Goal: Contribute content: Contribute content

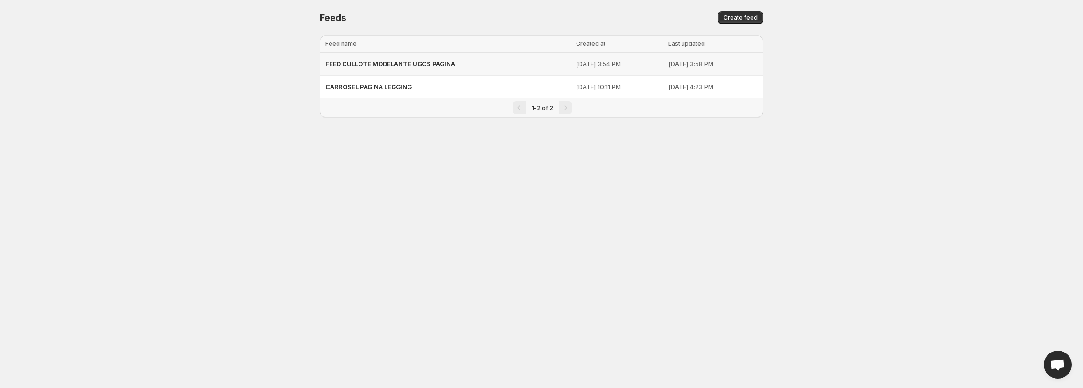
click at [474, 66] on div "FEED CULLOTE MODELANTE UGCS PAGINA" at bounding box center [447, 64] width 245 height 17
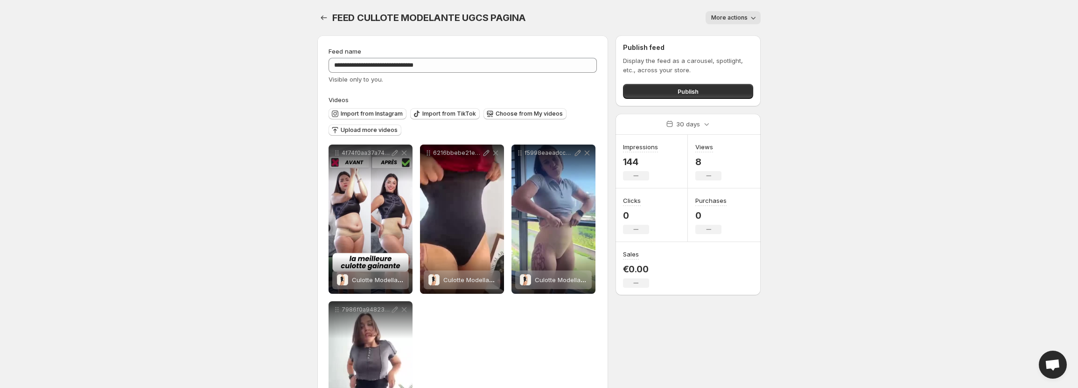
click at [739, 24] on button "More actions" at bounding box center [733, 17] width 55 height 13
click at [804, 54] on body "**********" at bounding box center [539, 194] width 1078 height 388
click at [666, 93] on button "Publish" at bounding box center [688, 91] width 130 height 15
click at [324, 15] on icon "Settings" at bounding box center [323, 17] width 9 height 9
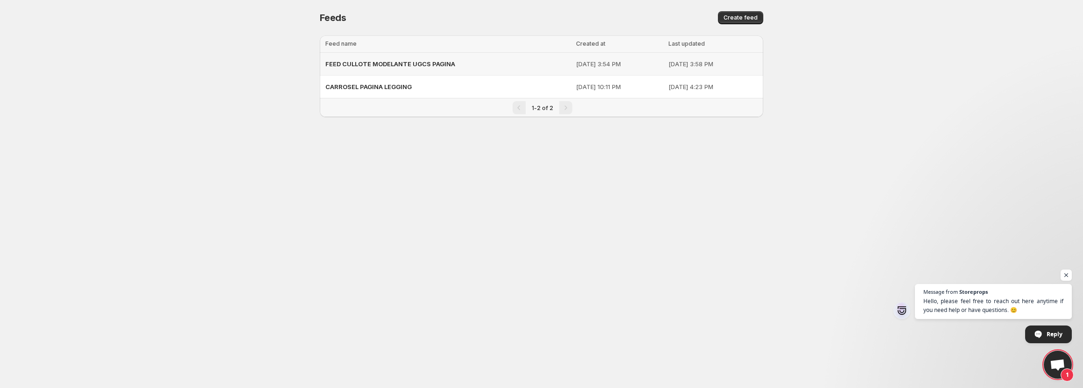
click at [389, 67] on span "FEED CULLOTE MODELANTE UGCS PAGINA" at bounding box center [390, 63] width 130 height 7
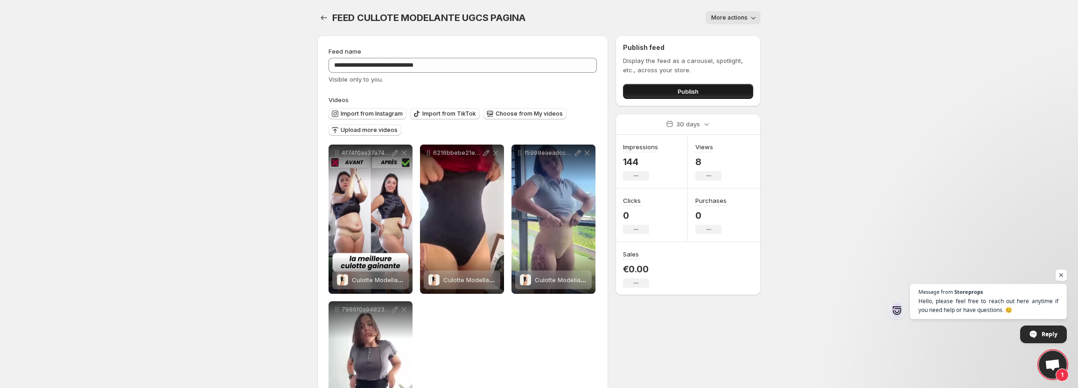
click at [661, 93] on button "Publish" at bounding box center [688, 91] width 130 height 15
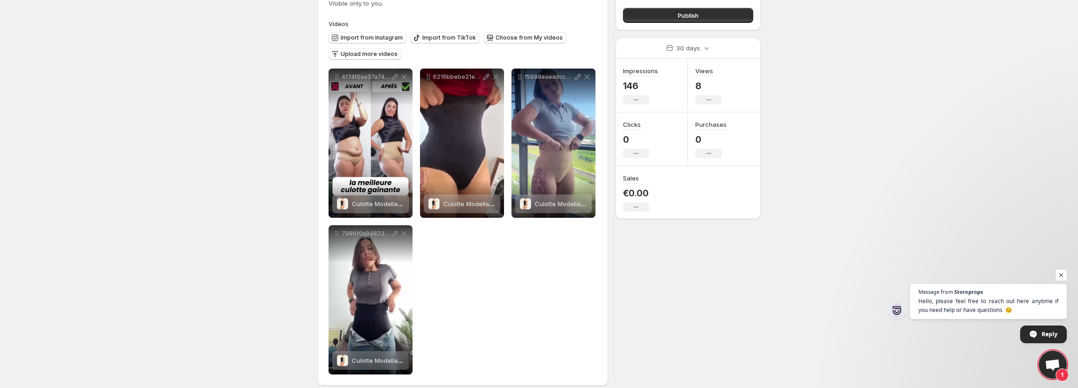
scroll to position [85, 0]
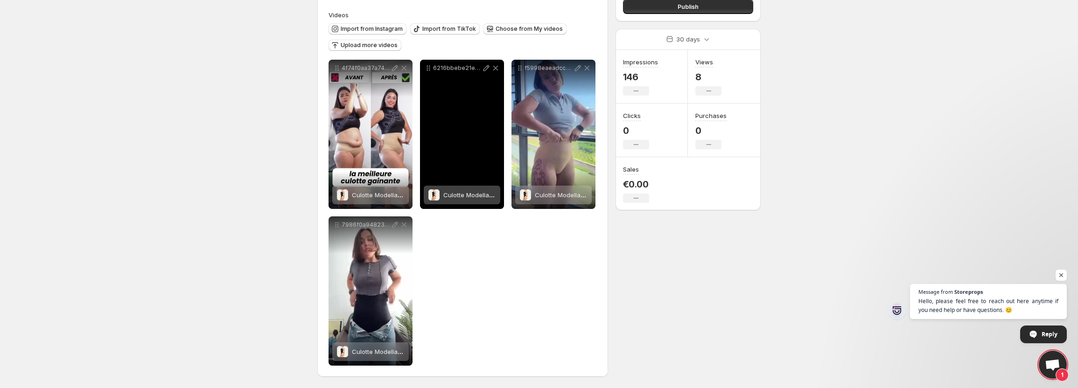
click at [449, 126] on div "6216bbebe21e4b7a820f9ce610f0e80aSD-480p-09Mbps-57021373" at bounding box center [462, 134] width 84 height 149
click at [458, 193] on span "Culotte Modellante 4D | Mouvella" at bounding box center [491, 194] width 97 height 7
click at [459, 192] on span "Culotte Modellante 4D | Mouvella" at bounding box center [491, 194] width 97 height 7
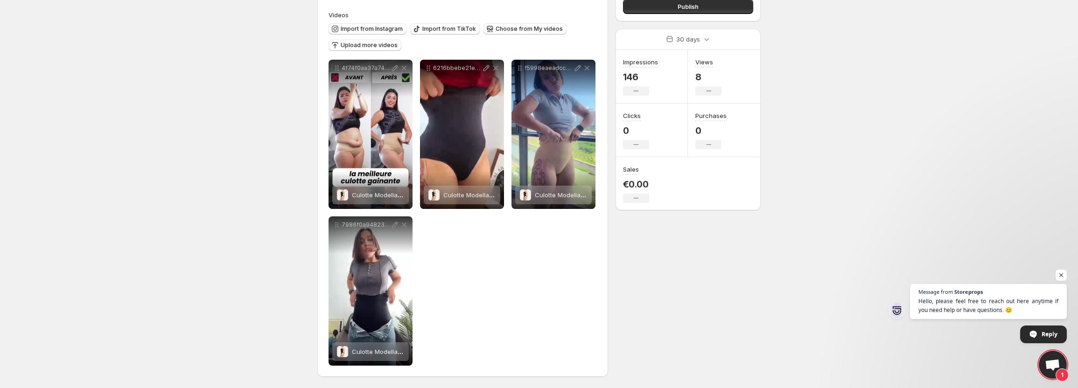
scroll to position [0, 0]
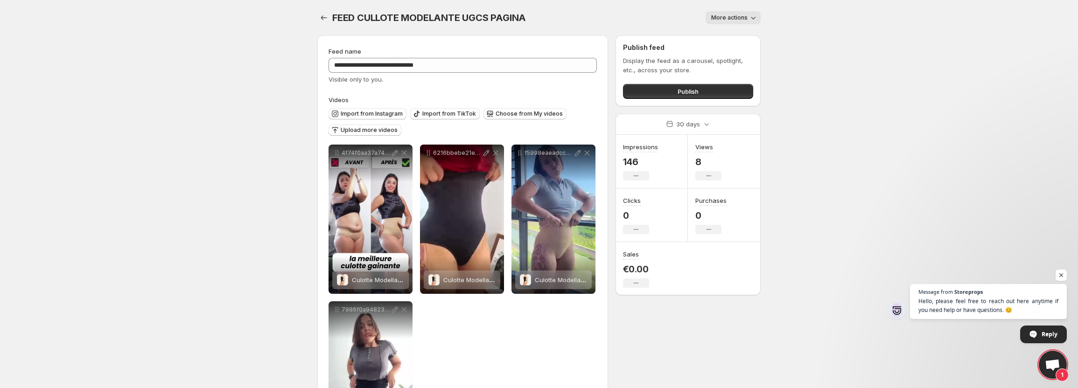
click at [728, 14] on button "More actions" at bounding box center [733, 17] width 55 height 13
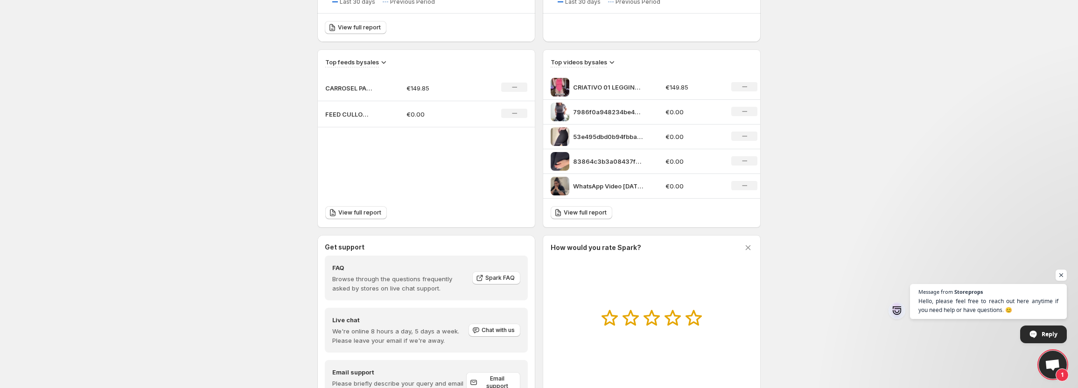
scroll to position [327, 0]
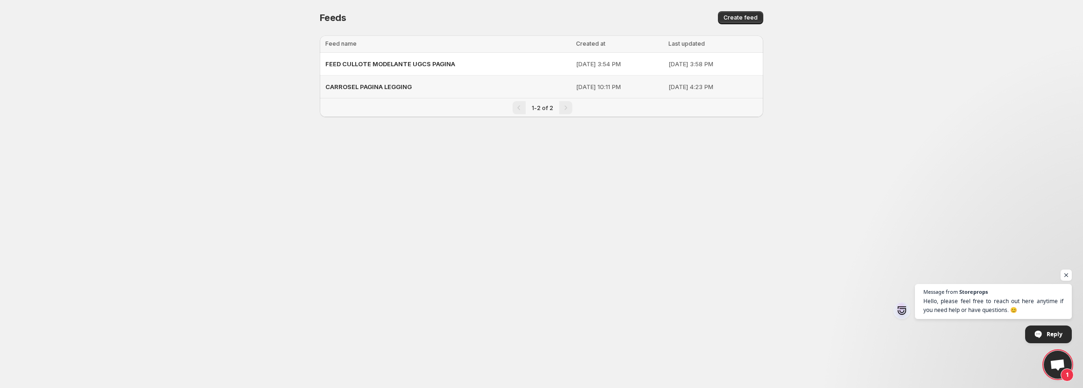
click at [382, 82] on div "CARROSEL PAGINA LEGGING" at bounding box center [447, 86] width 245 height 17
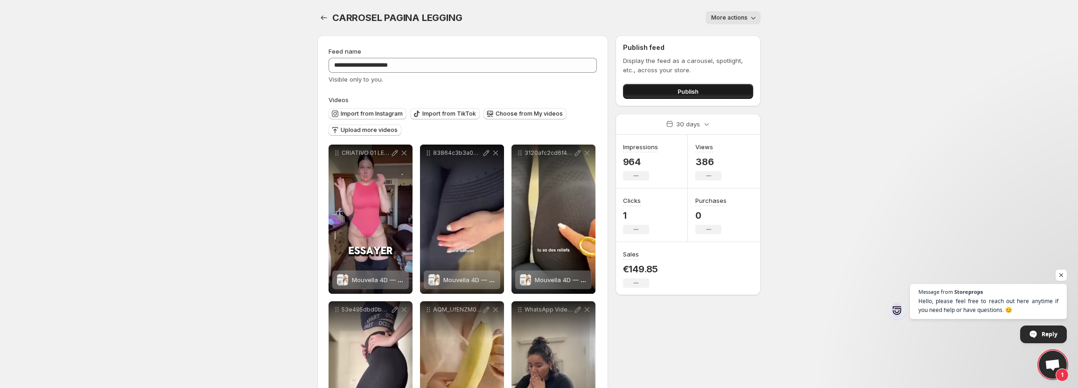
click at [686, 95] on span "Publish" at bounding box center [688, 91] width 21 height 9
drag, startPoint x: 668, startPoint y: 78, endPoint x: 675, endPoint y: 82, distance: 7.9
click at [670, 78] on div "Display the feed as a carousel, spotlight, etc., across your store. Publish" at bounding box center [688, 77] width 130 height 43
click at [677, 86] on button "Publish" at bounding box center [688, 91] width 130 height 15
click at [747, 16] on span "More actions" at bounding box center [729, 17] width 36 height 7
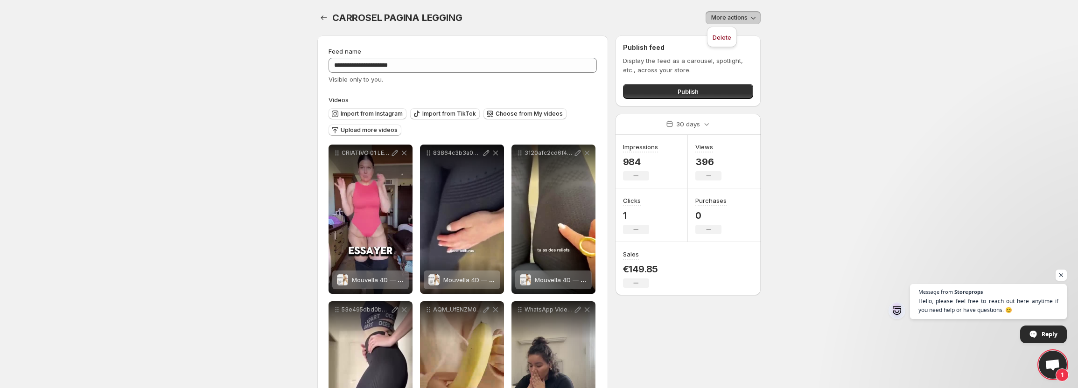
click at [747, 16] on span "More actions" at bounding box center [729, 17] width 36 height 7
click at [1026, 297] on span "Hello, please feel free to reach out here anytime if you need help or have ques…" at bounding box center [989, 306] width 142 height 18
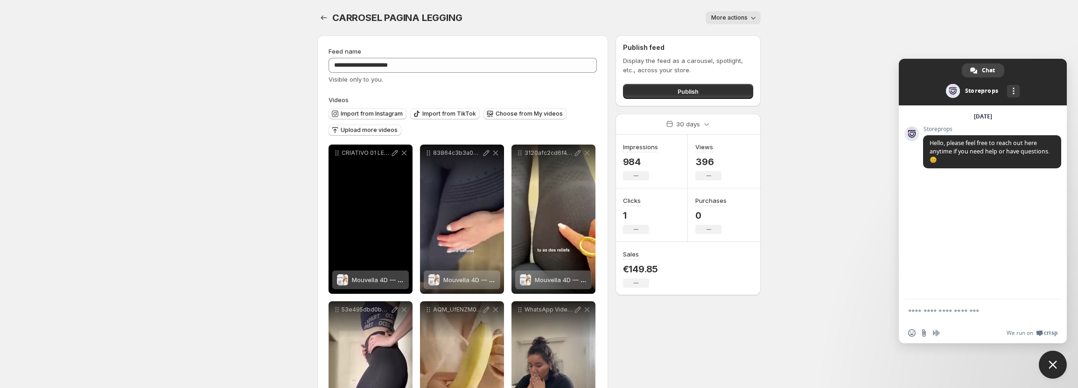
click at [359, 209] on div "CRIATIVO 01 LEGGING 3D [PERSON_NAME] 1" at bounding box center [371, 219] width 84 height 149
click at [394, 155] on icon at bounding box center [395, 153] width 6 height 6
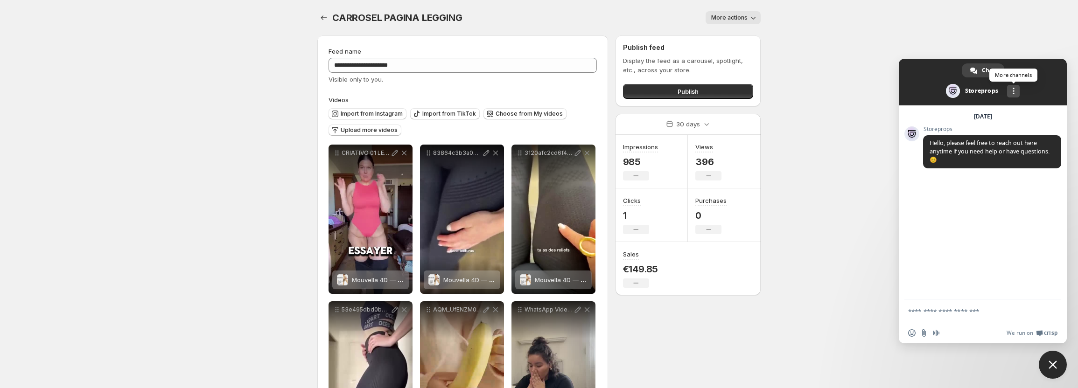
click at [1016, 91] on div "More channels" at bounding box center [1013, 91] width 13 height 13
click at [1016, 93] on div "More channels" at bounding box center [1013, 91] width 13 height 13
click at [983, 119] on div "[DATE]" at bounding box center [983, 117] width 18 height 6
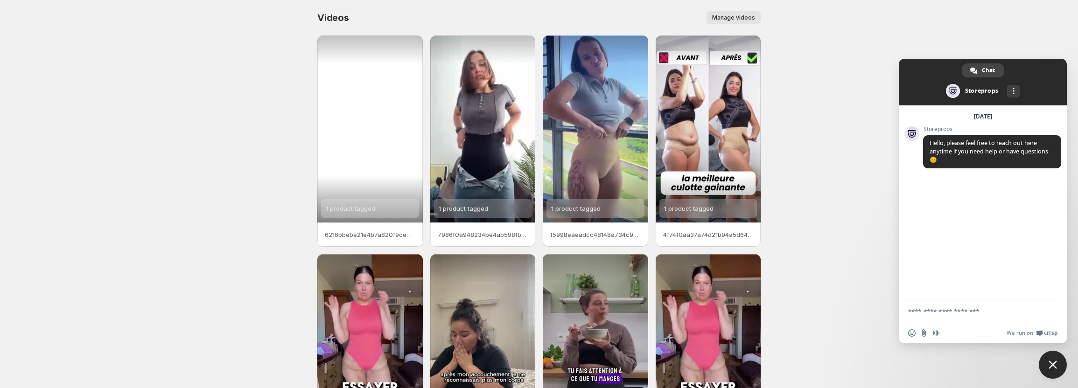
click at [350, 147] on div "1 product tagged" at bounding box center [369, 128] width 105 height 187
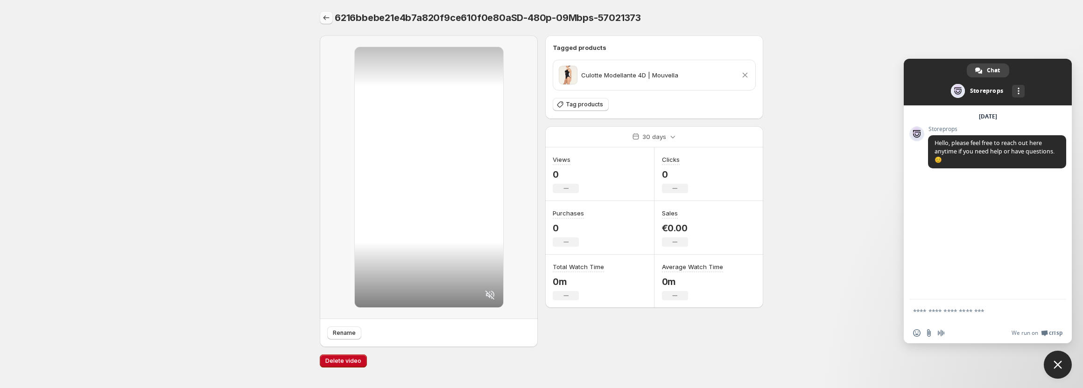
click at [326, 15] on icon "Settings" at bounding box center [326, 17] width 9 height 9
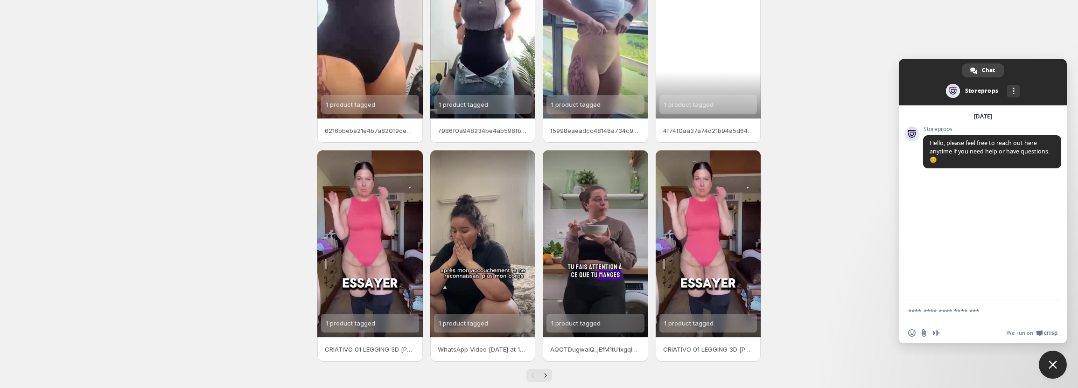
scroll to position [120, 0]
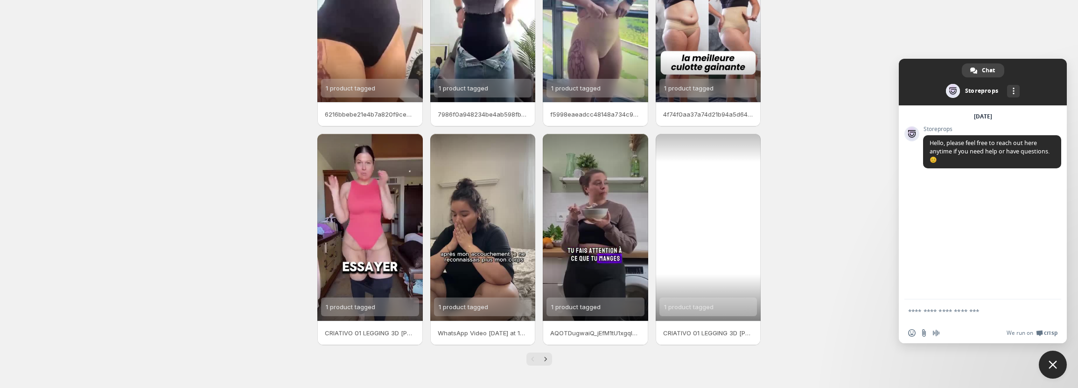
click at [699, 181] on div "1 product tagged" at bounding box center [708, 227] width 105 height 187
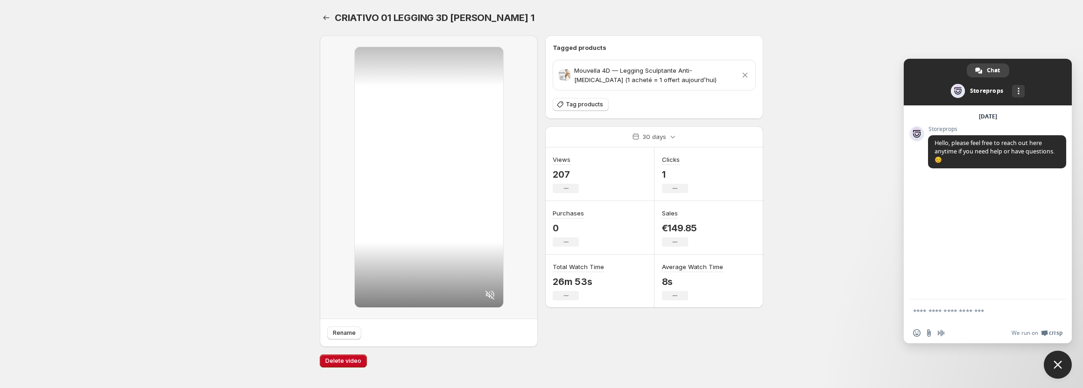
click at [782, 123] on body "Home Feeds Videos Subscription Settings CRIATIVO 01 LEGGING 3D [PERSON_NAME] 1.…" at bounding box center [541, 194] width 1083 height 388
click at [326, 16] on icon "Settings" at bounding box center [326, 17] width 9 height 9
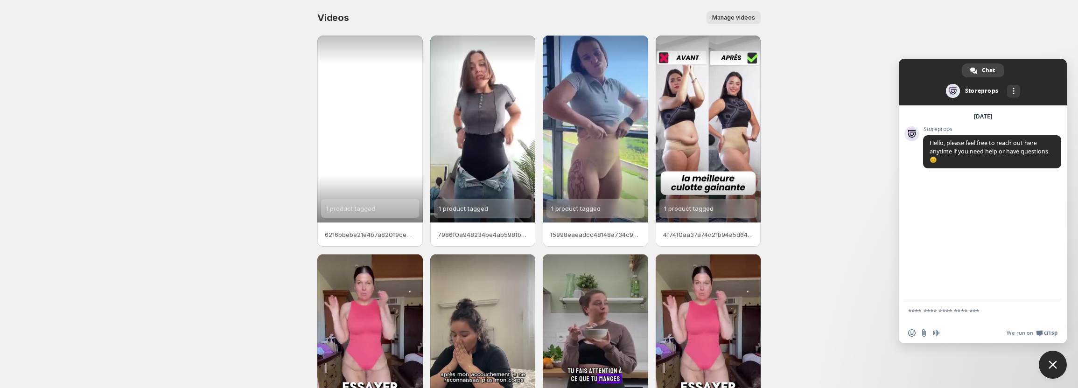
click at [367, 132] on div "1 product tagged" at bounding box center [369, 128] width 105 height 187
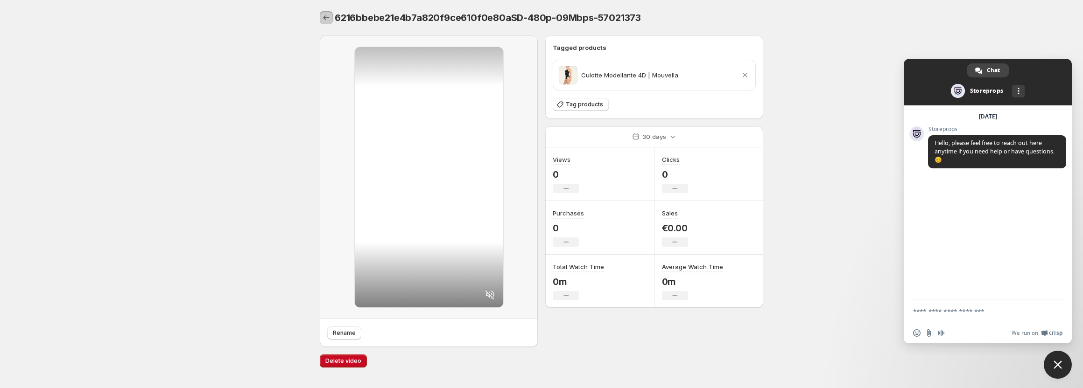
click at [329, 20] on icon "Settings" at bounding box center [326, 17] width 9 height 9
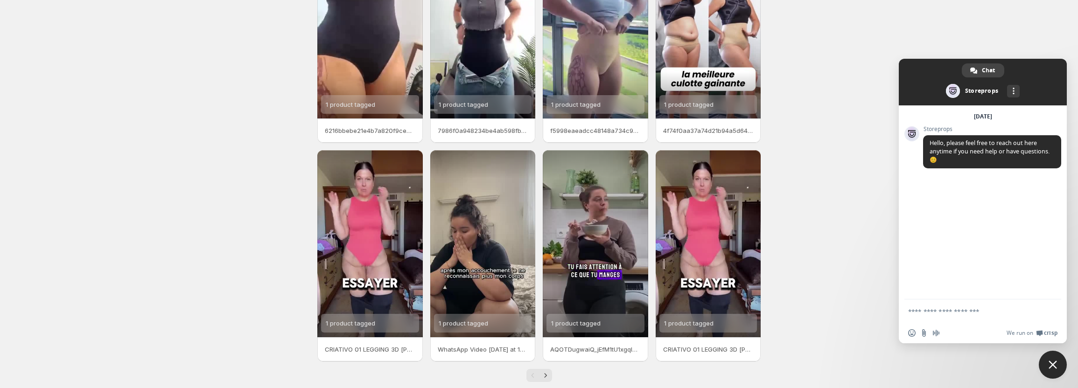
scroll to position [120, 0]
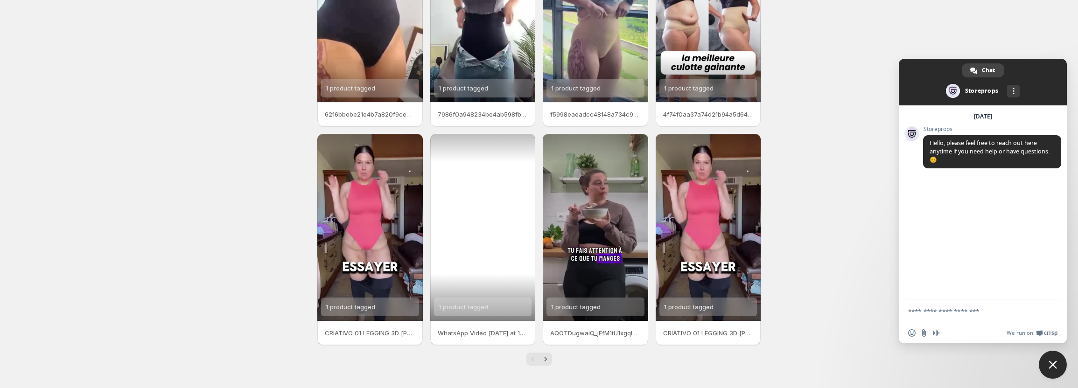
click at [499, 222] on div "1 product tagged" at bounding box center [482, 227] width 105 height 187
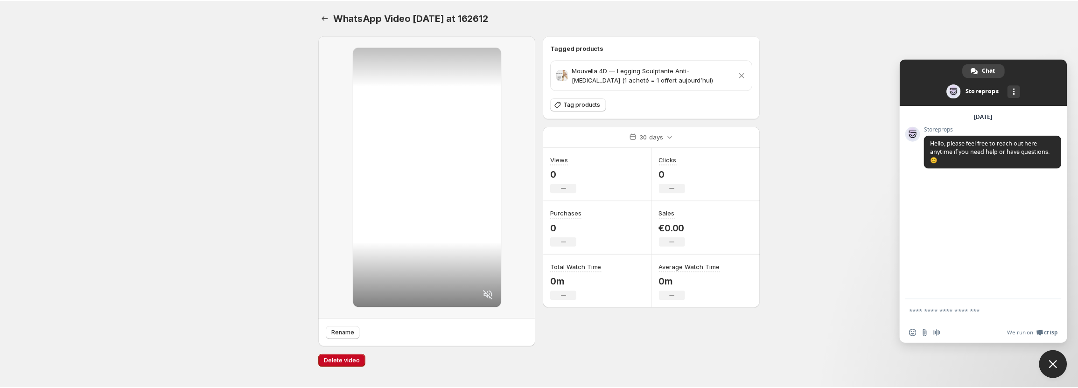
scroll to position [120, 0]
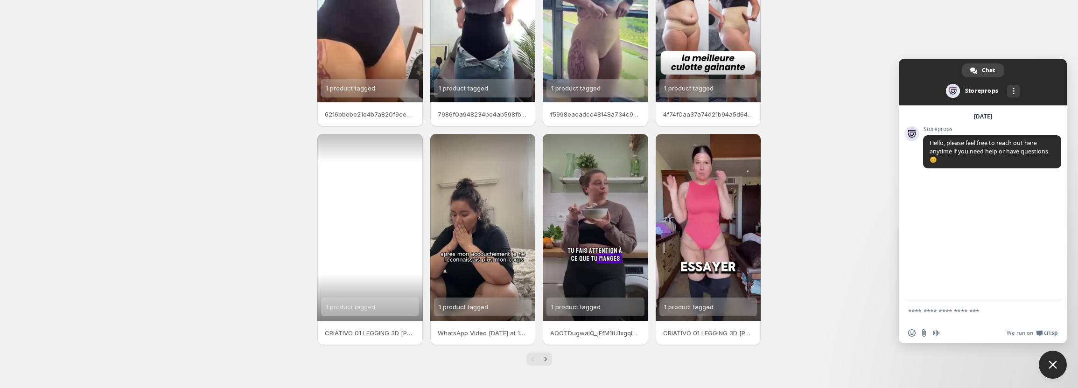
click at [399, 243] on div "1 product tagged" at bounding box center [369, 227] width 105 height 187
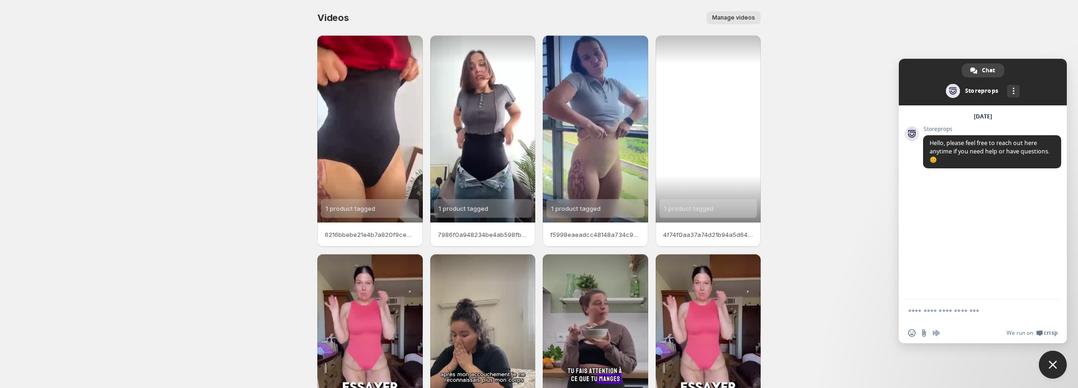
click at [673, 128] on div "1 product tagged" at bounding box center [708, 128] width 105 height 187
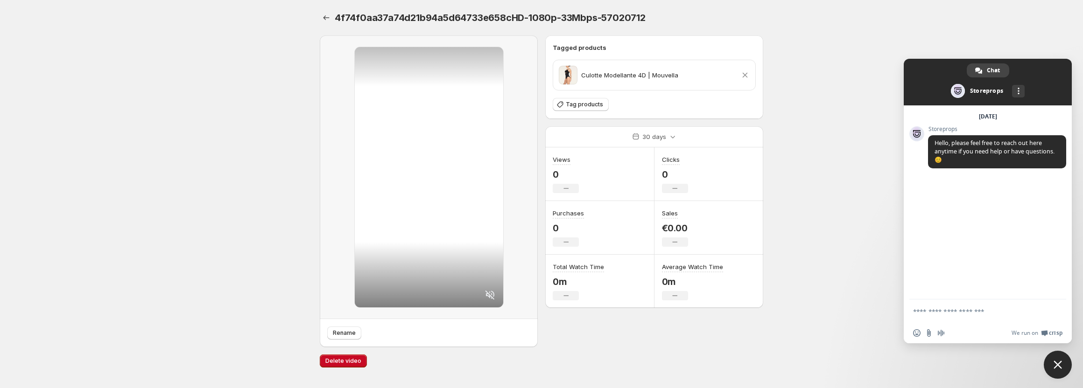
click at [829, 192] on body "Home Feeds Videos Subscription Settings 4f74f0aa37a74d21b94a5d64733e658cHD-1080…" at bounding box center [541, 194] width 1083 height 388
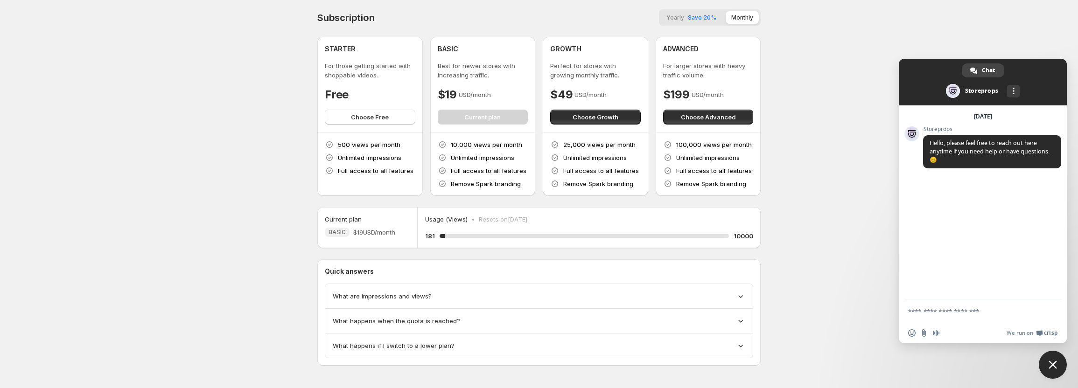
click at [513, 288] on div "What are impressions and views?" at bounding box center [539, 296] width 428 height 25
click at [504, 299] on div "What are impressions and views?" at bounding box center [539, 296] width 413 height 9
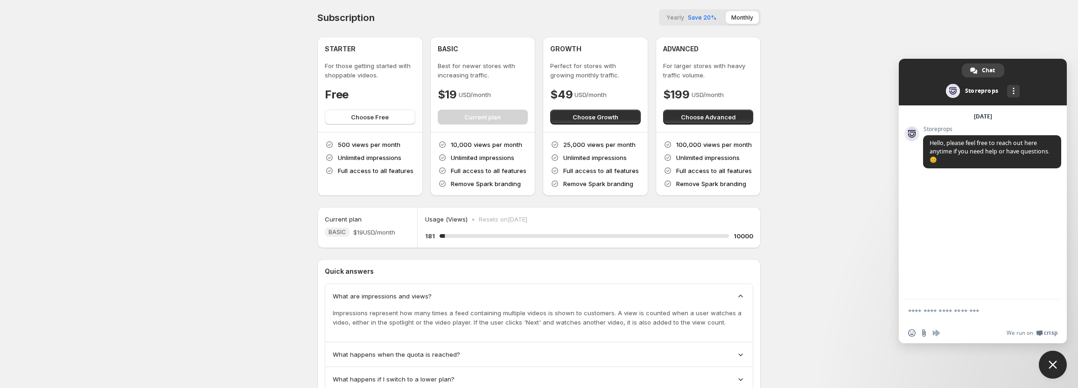
click at [504, 299] on div "What are impressions and views?" at bounding box center [539, 296] width 413 height 9
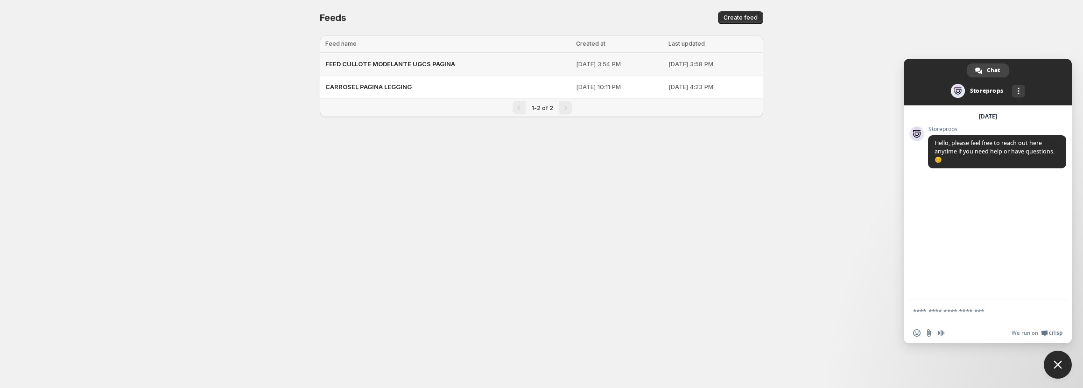
click at [611, 66] on p "[DATE] 3:54 PM" at bounding box center [619, 63] width 87 height 9
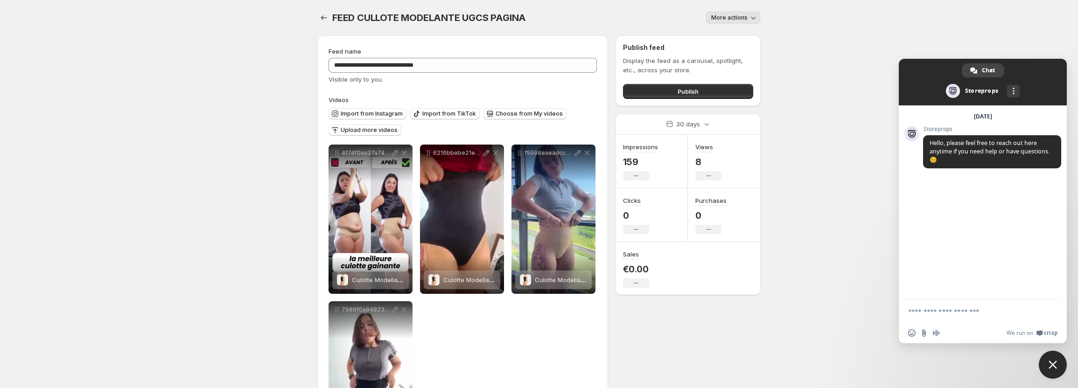
click at [738, 21] on span "More actions" at bounding box center [729, 17] width 36 height 7
click at [728, 36] on span "Delete" at bounding box center [722, 37] width 19 height 7
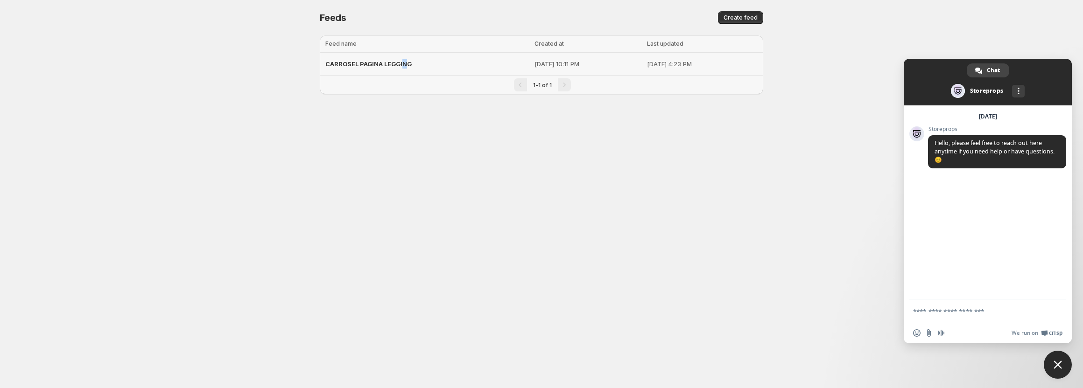
click at [404, 66] on span "CARROSEL PAGINA LEGGING" at bounding box center [368, 63] width 86 height 7
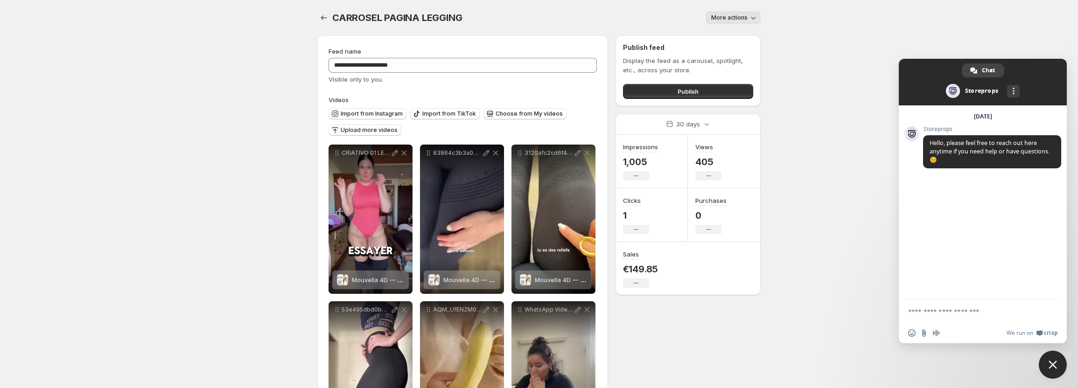
click at [729, 14] on span "More actions" at bounding box center [729, 17] width 36 height 7
click at [716, 36] on span "Delete" at bounding box center [722, 37] width 19 height 7
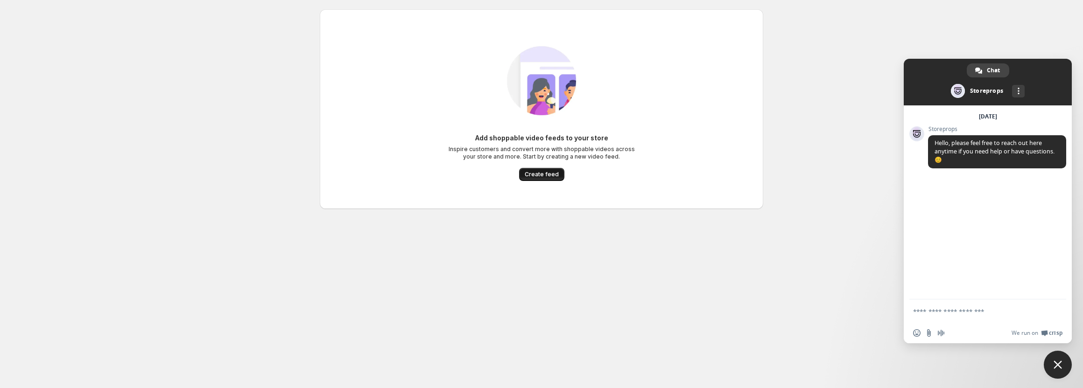
click at [546, 172] on span "Create feed" at bounding box center [542, 174] width 34 height 7
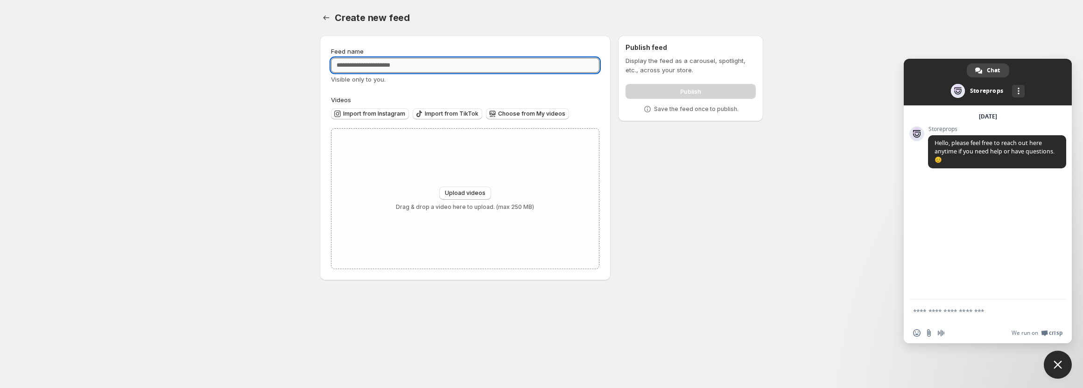
click at [387, 71] on input "Feed name" at bounding box center [465, 65] width 268 height 15
paste input "**********"
type input "**********"
click at [446, 189] on button "Upload videos" at bounding box center [465, 193] width 52 height 13
click at [539, 118] on button "Choose from My videos" at bounding box center [527, 113] width 83 height 11
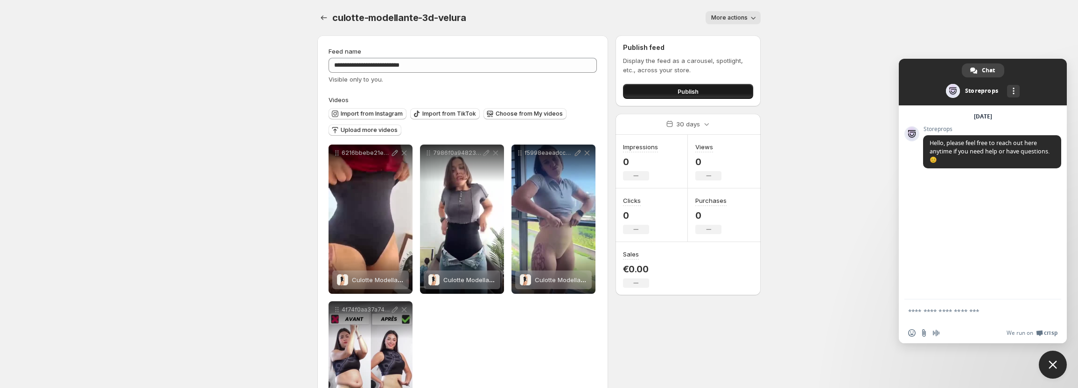
click at [679, 87] on button "Publish" at bounding box center [688, 91] width 130 height 15
click at [321, 14] on icon "Settings" at bounding box center [323, 17] width 9 height 9
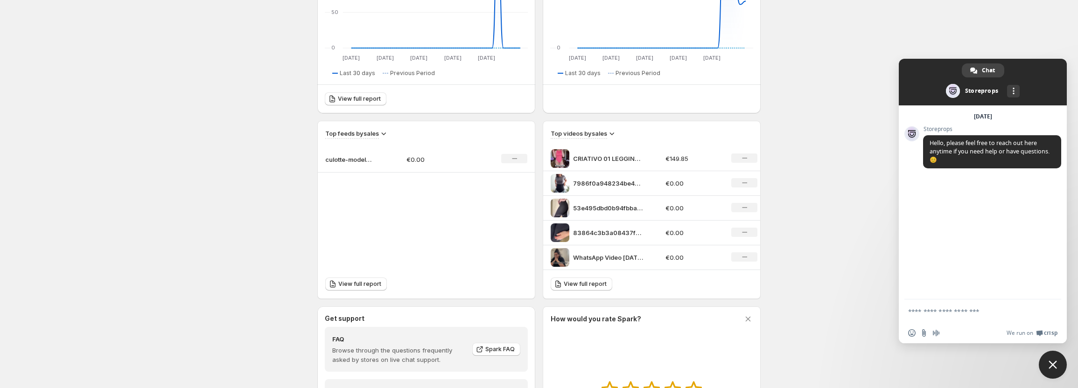
scroll to position [280, 0]
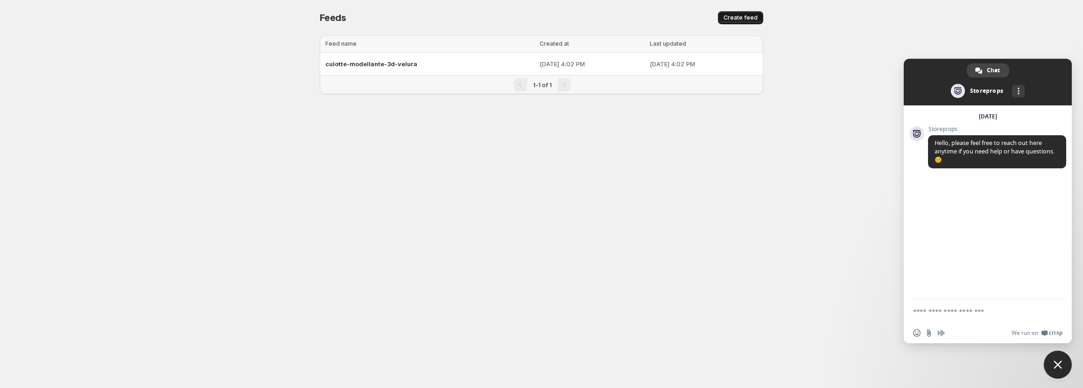
click at [733, 17] on span "Create feed" at bounding box center [740, 17] width 34 height 7
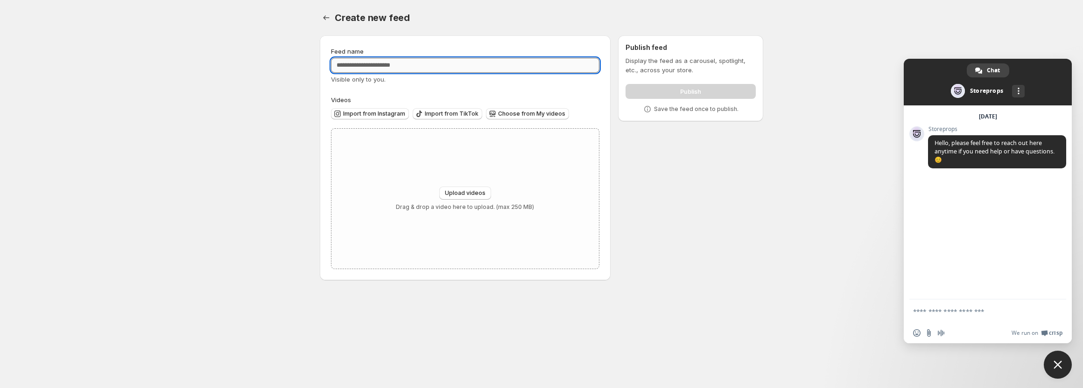
click at [528, 69] on input "Feed name" at bounding box center [465, 65] width 268 height 15
paste input "**********"
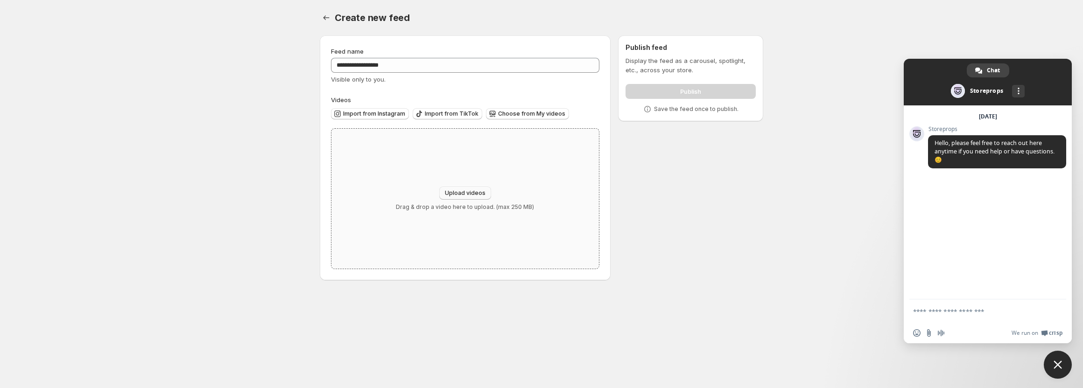
click at [467, 194] on span "Upload videos" at bounding box center [465, 193] width 41 height 7
click at [522, 113] on span "Choose from My videos" at bounding box center [531, 113] width 67 height 7
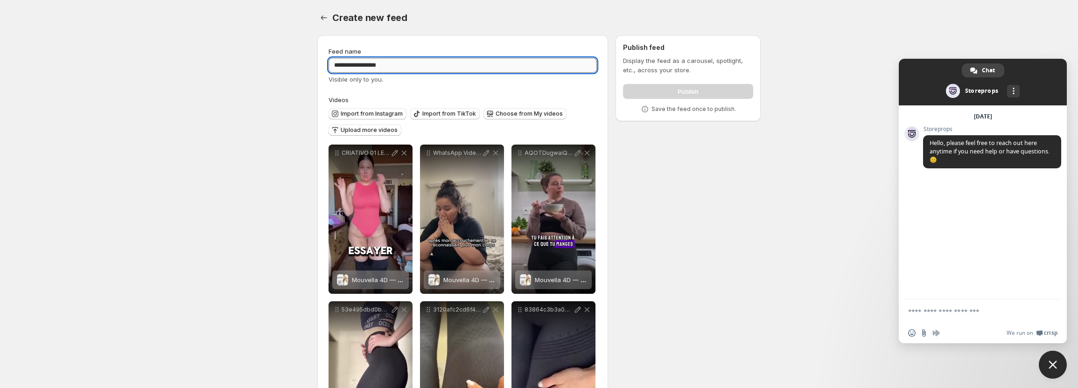
click at [335, 69] on input "**********" at bounding box center [463, 65] width 268 height 15
type input "**********"
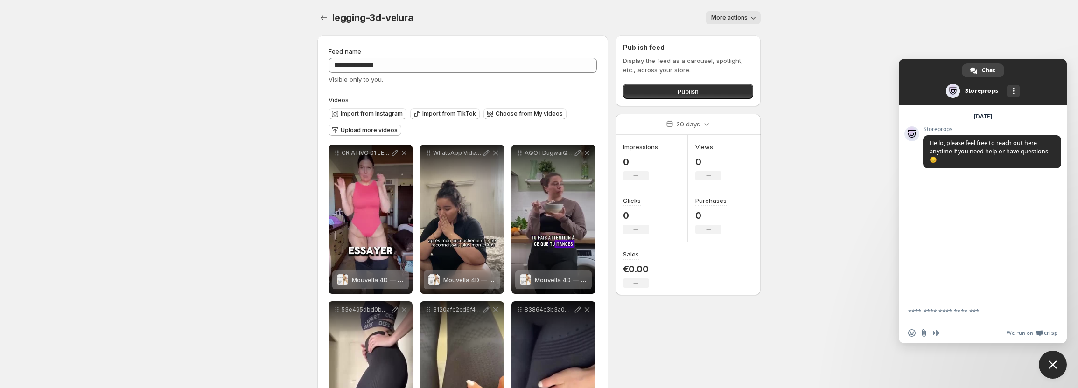
click at [731, 15] on span "More actions" at bounding box center [729, 17] width 36 height 7
click at [703, 95] on button "Publish" at bounding box center [688, 91] width 130 height 15
click at [694, 89] on span "Publish" at bounding box center [688, 91] width 21 height 9
